Goal: Connect with others: Connect with others

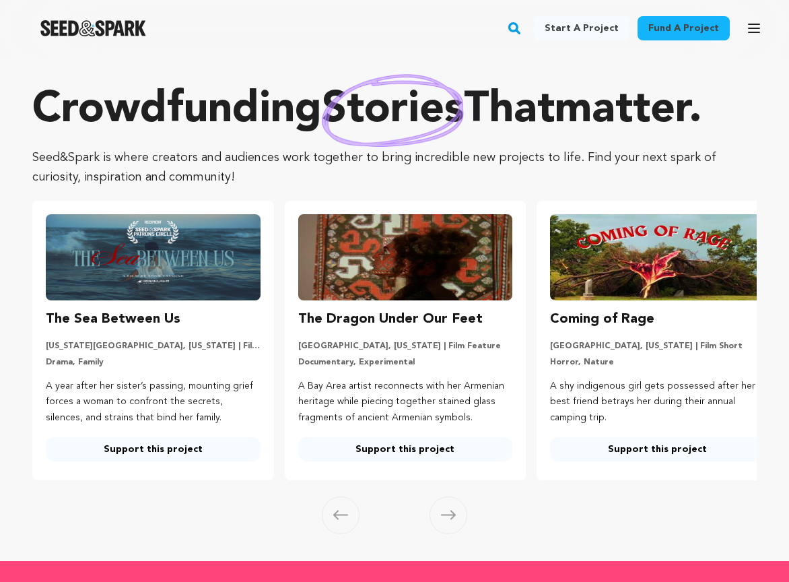
click at [671, 22] on link "Fund a project" at bounding box center [684, 28] width 92 height 24
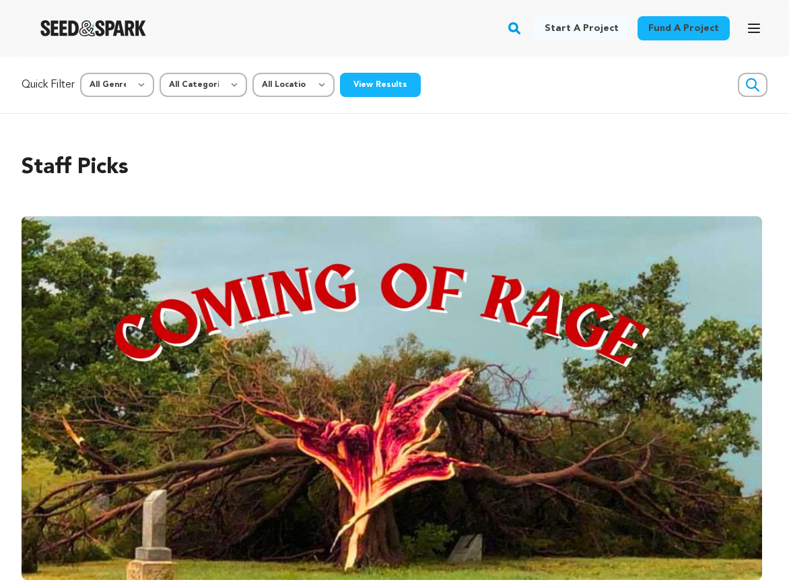
scroll to position [0, 1497]
click at [747, 86] on icon "button" at bounding box center [753, 85] width 12 height 12
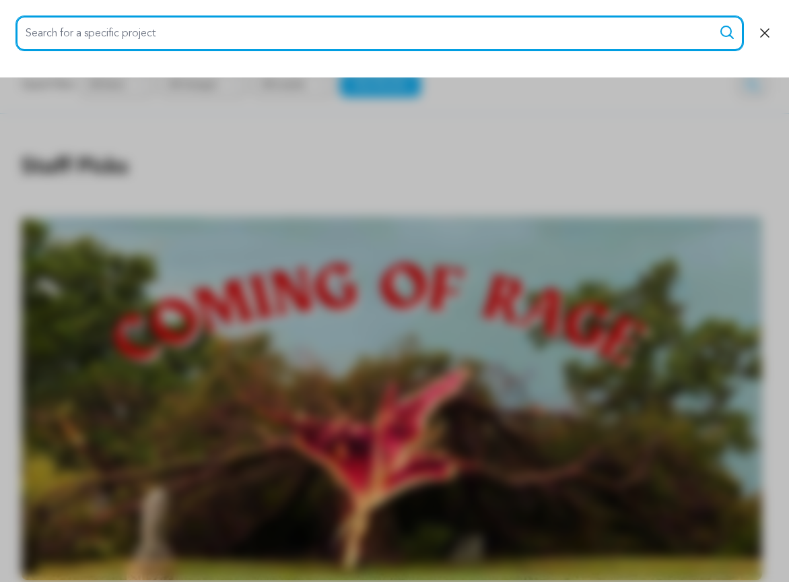
click at [609, 34] on input "Search for a specific project" at bounding box center [379, 33] width 727 height 34
type input "pancake skank"
click at [727, 32] on button "Search" at bounding box center [727, 32] width 16 height 16
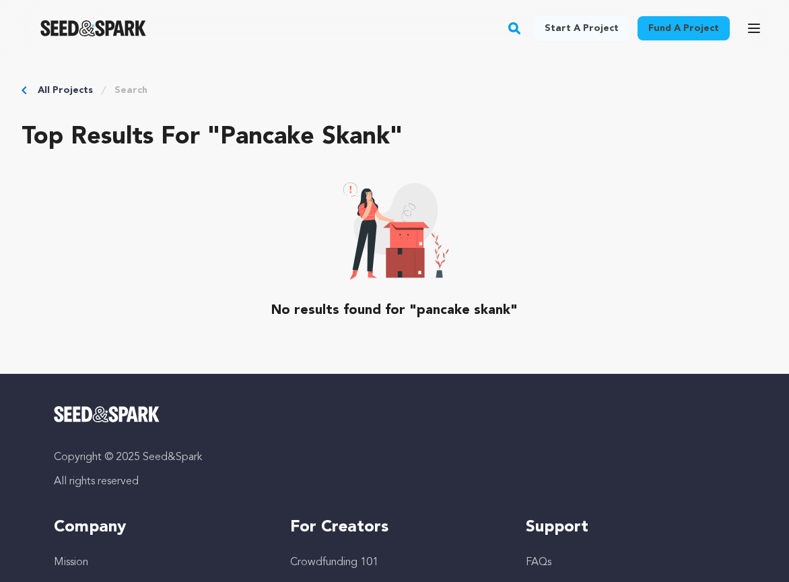
click at [522, 24] on rect "button" at bounding box center [514, 28] width 16 height 16
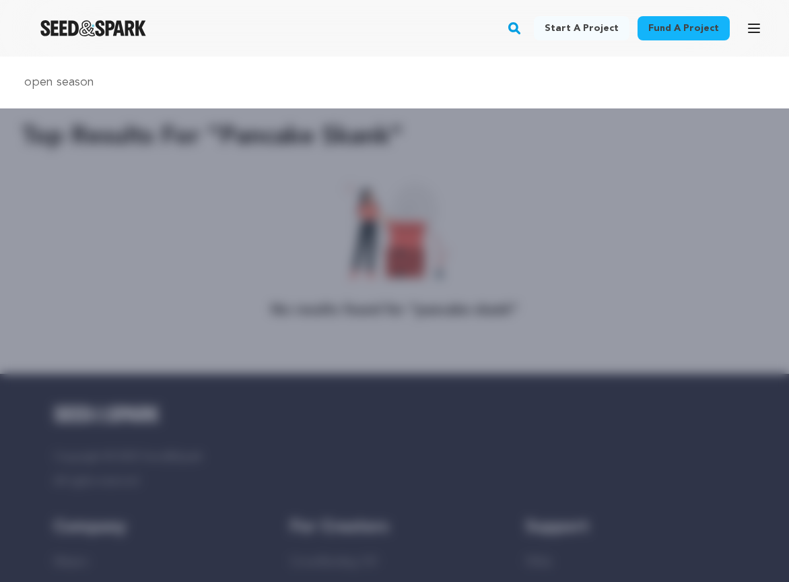
type input "open season"
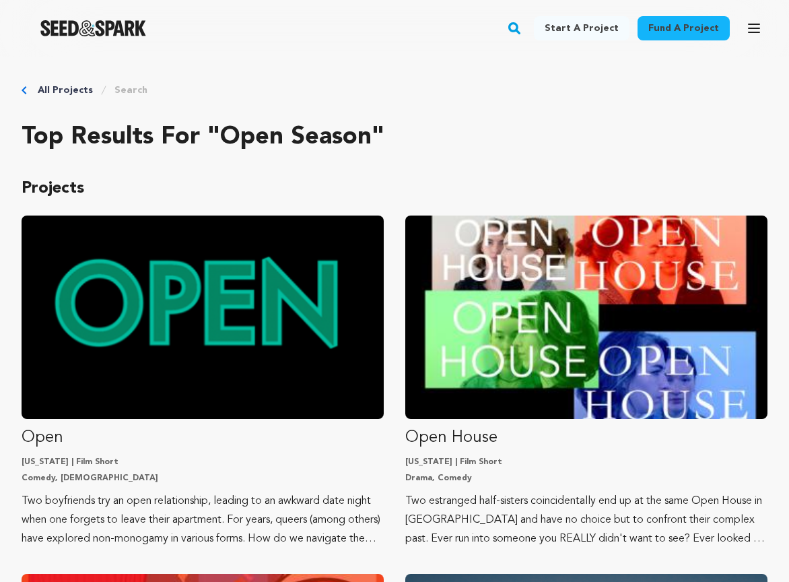
click at [750, 24] on icon "button" at bounding box center [754, 28] width 11 height 8
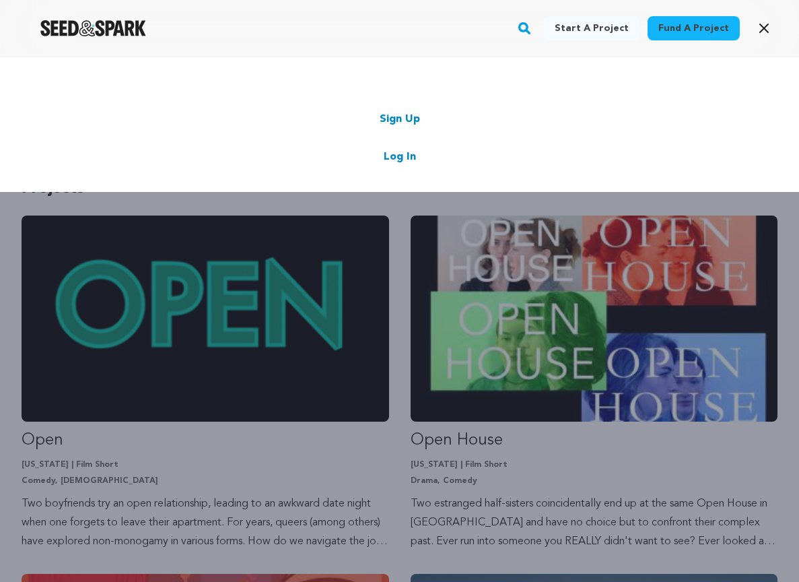
click at [393, 149] on link "Log In" at bounding box center [400, 157] width 32 height 16
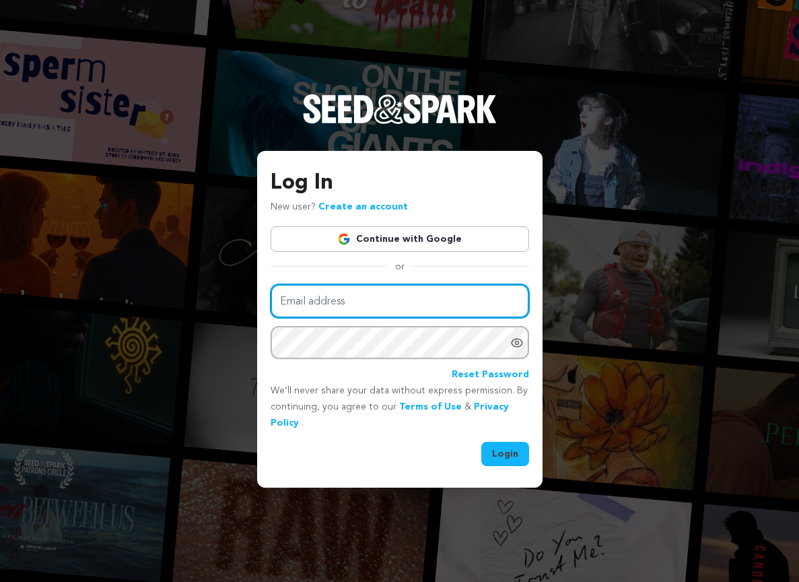
type input "[EMAIL_ADDRESS][DOMAIN_NAME]"
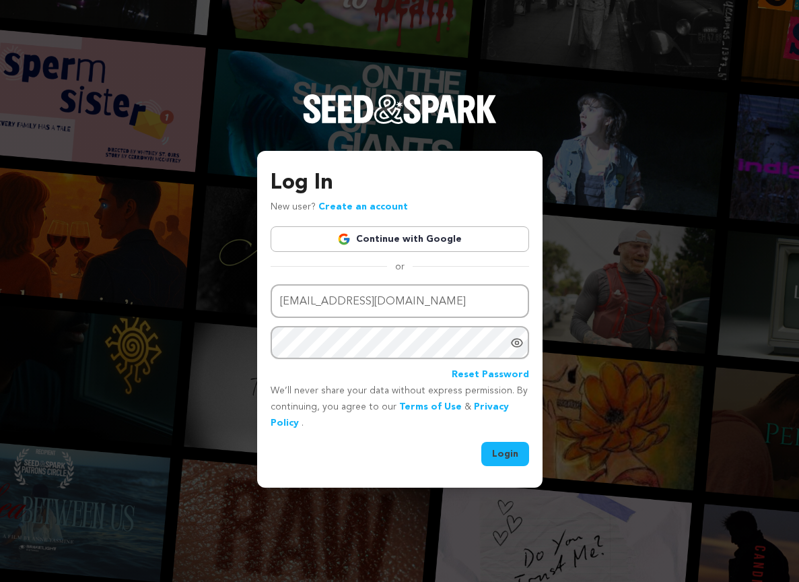
click at [505, 452] on button "Login" at bounding box center [505, 454] width 48 height 24
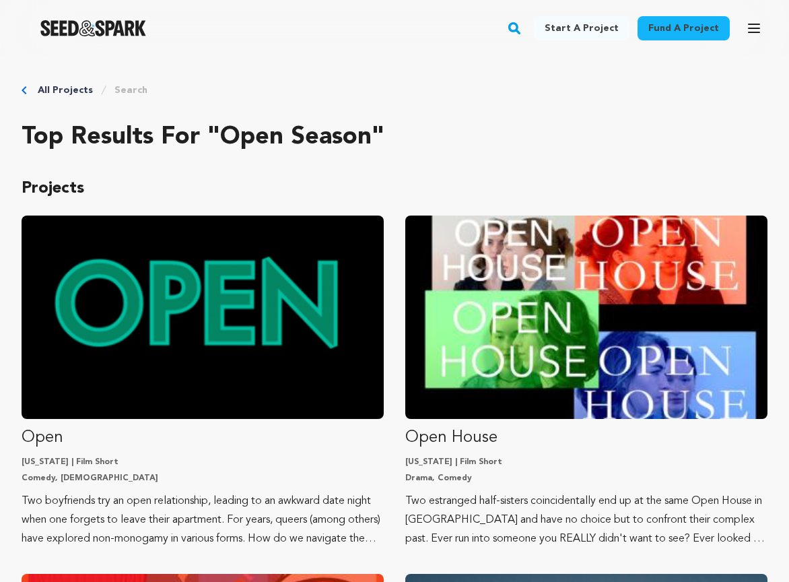
click at [754, 24] on icon "button" at bounding box center [754, 28] width 11 height 8
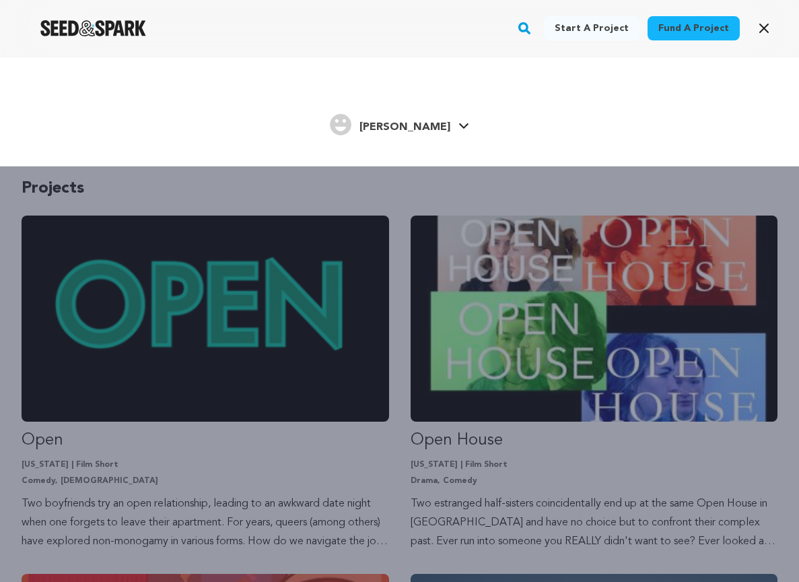
click at [533, 22] on rect "button" at bounding box center [524, 28] width 16 height 16
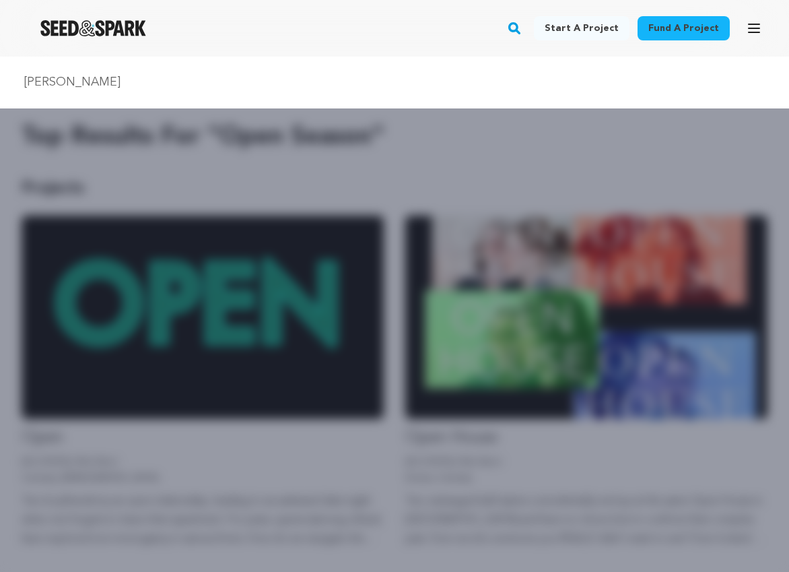
type input "sav rodgers"
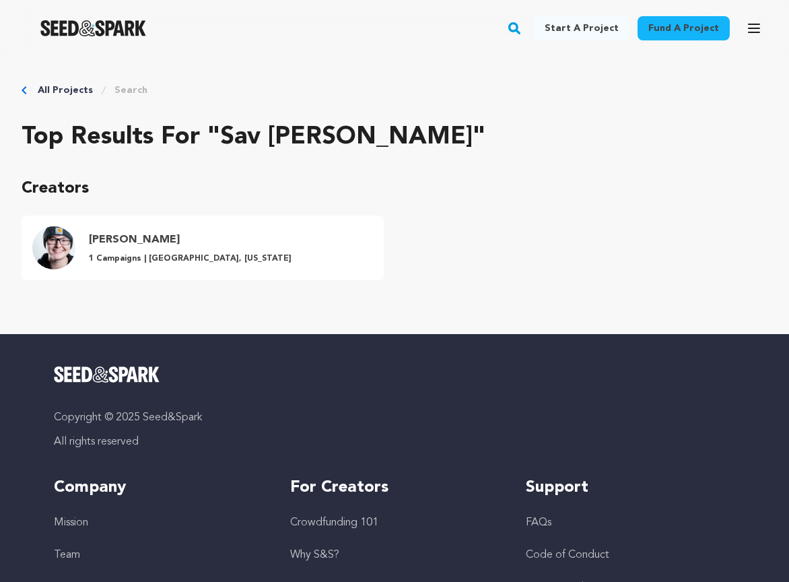
click at [132, 235] on h4 "[PERSON_NAME]" at bounding box center [190, 240] width 203 height 16
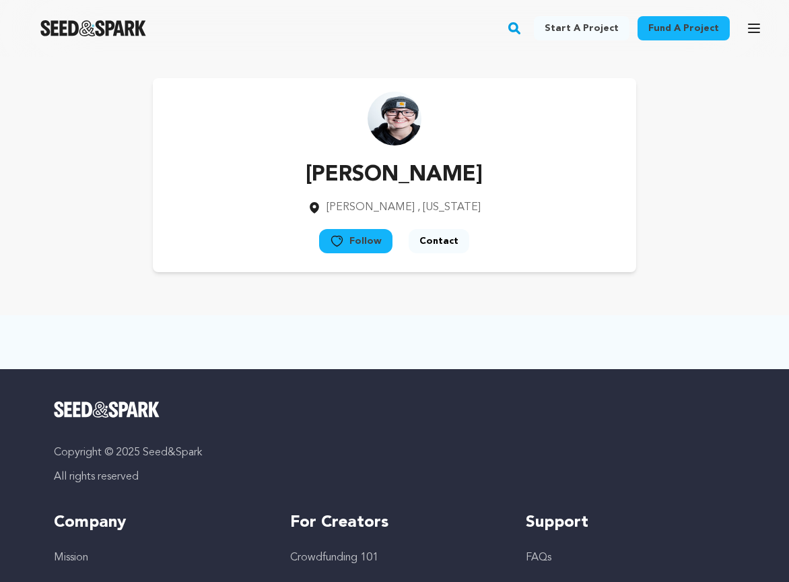
click at [354, 244] on button "Follow" at bounding box center [355, 241] width 73 height 24
click at [448, 236] on button "Contact" at bounding box center [446, 241] width 61 height 24
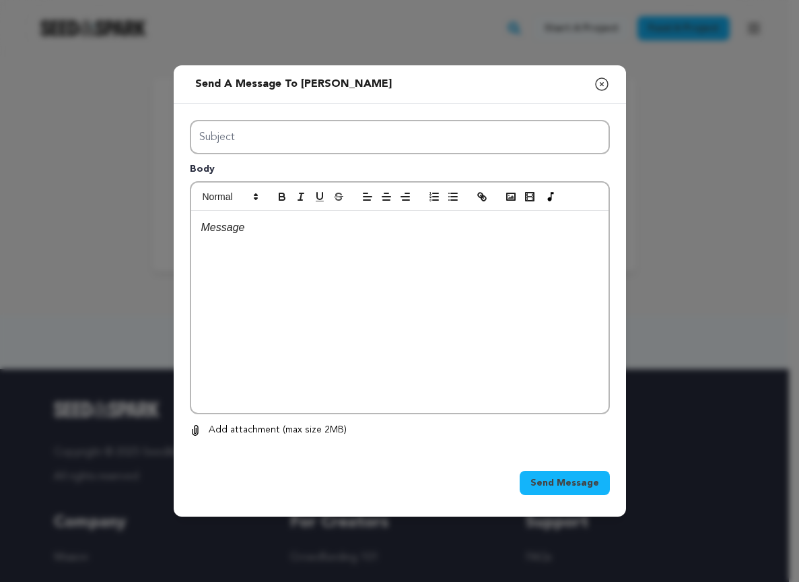
click at [601, 81] on icon "button" at bounding box center [602, 84] width 16 height 16
